Goal: Task Accomplishment & Management: Manage account settings

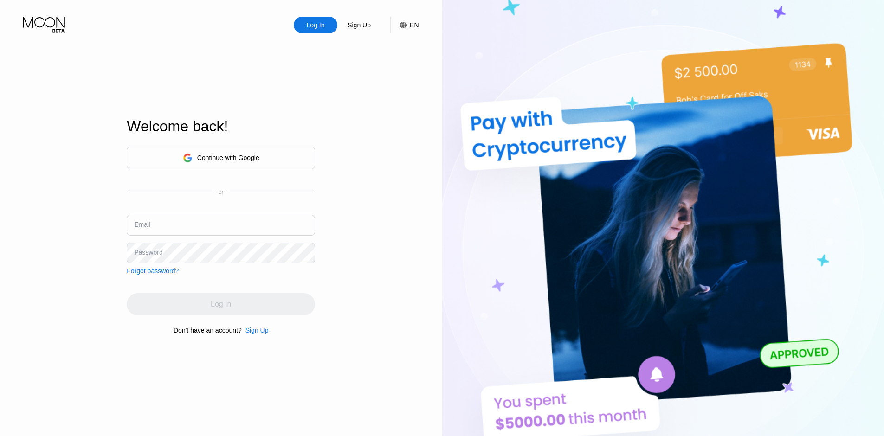
click at [265, 152] on div "Continue with Google" at bounding box center [221, 158] width 188 height 23
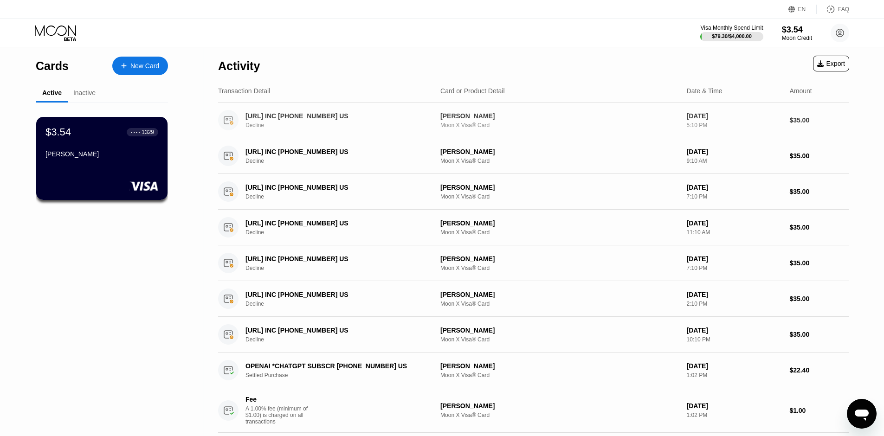
click at [468, 114] on div "[PERSON_NAME]" at bounding box center [559, 115] width 239 height 7
click at [85, 94] on div "Inactive" at bounding box center [84, 92] width 22 height 7
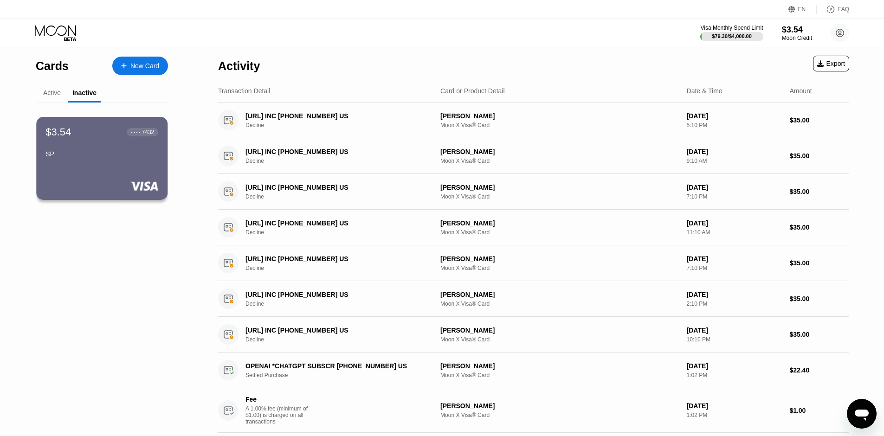
click at [105, 142] on div "$3.54 ● ● ● ● 7432 SP" at bounding box center [101, 143] width 113 height 35
